Goal: Transaction & Acquisition: Purchase product/service

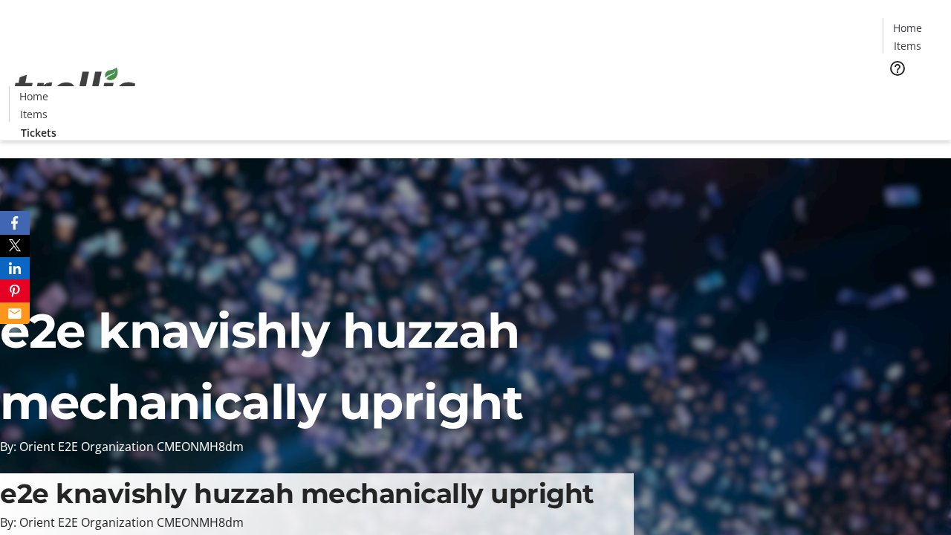
click at [894, 86] on span "Tickets" at bounding box center [912, 94] width 36 height 16
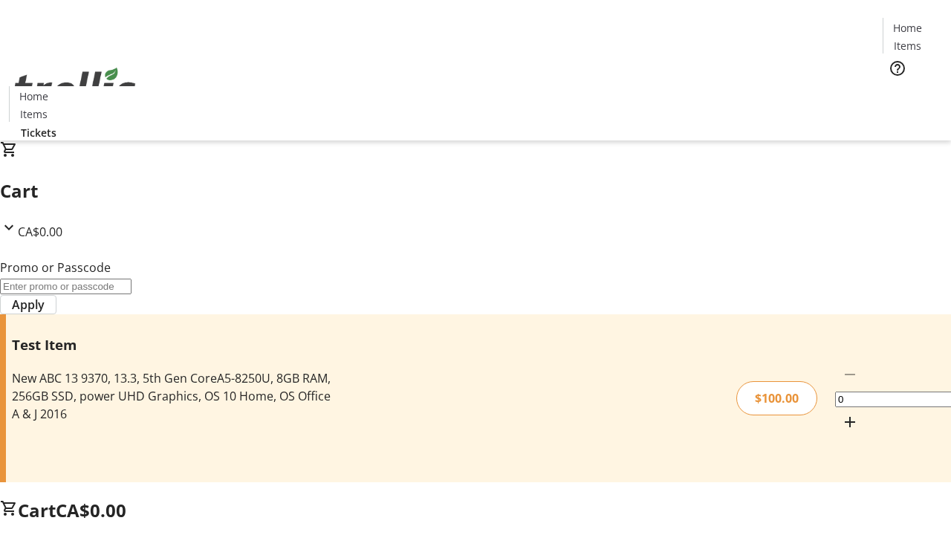
click at [841, 413] on mat-icon "Increment by one" at bounding box center [850, 422] width 18 height 18
type input "1"
type input "PERCENT"
